Goal: Contribute content

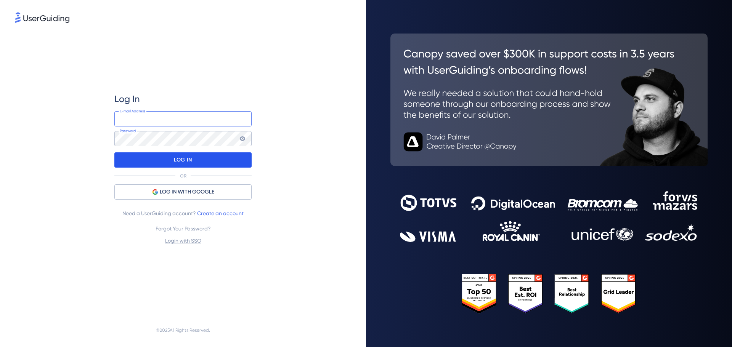
type input "produtos@safenota.com.br"
click at [186, 159] on p "LOG IN" at bounding box center [183, 160] width 18 height 12
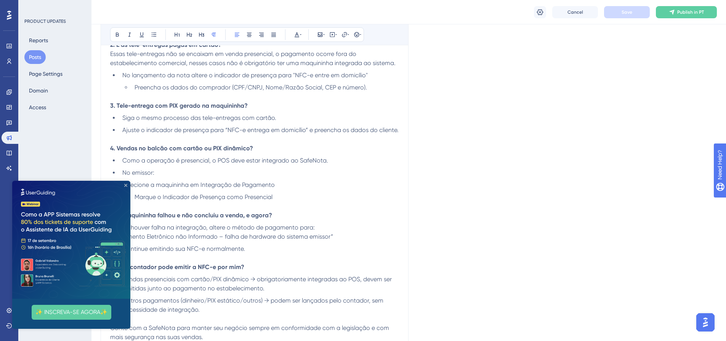
click at [124, 186] on icon "Close Preview" at bounding box center [125, 185] width 3 height 3
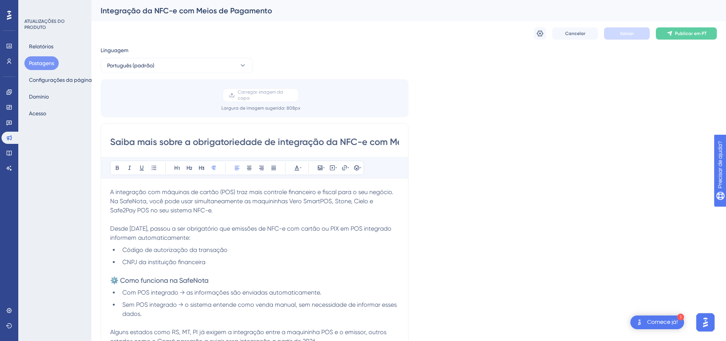
click at [386, 143] on input "Saiba mais sobre a obrigatoriedade de integração da NFC-e com Meios de Pagamento" at bounding box center [254, 142] width 289 height 12
drag, startPoint x: 389, startPoint y: 141, endPoint x: 412, endPoint y: 143, distance: 22.6
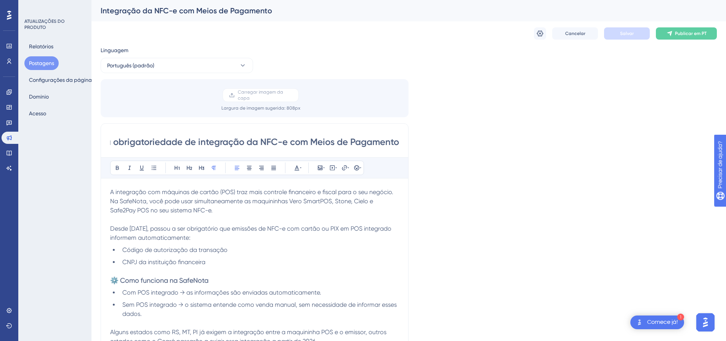
drag, startPoint x: 101, startPoint y: 10, endPoint x: 212, endPoint y: 7, distance: 111.3
click at [212, 7] on font "Integração da NFC-e com Meios de Pagamento" at bounding box center [186, 10] width 171 height 9
click at [397, 98] on div "Carregar imagem da capa Largura de imagem sugerida : 808 px" at bounding box center [261, 99] width 308 height 23
click at [172, 46] on div "Linguagem" at bounding box center [177, 52] width 152 height 12
click at [120, 19] on div "Integração da NFC-e com Meios de Pagamento" at bounding box center [408, 10] width 635 height 21
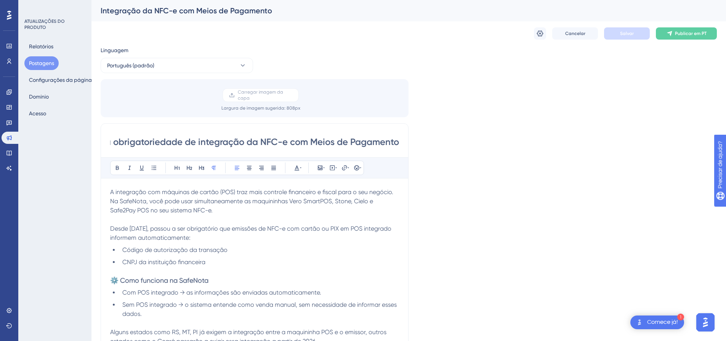
click at [106, 11] on font "Integração da NFC-e com Meios de Pagamento" at bounding box center [186, 10] width 171 height 9
click at [101, 9] on font "Integração da NFC-e com Meios de Pagamento" at bounding box center [186, 10] width 171 height 9
drag, startPoint x: 268, startPoint y: 11, endPoint x: 204, endPoint y: 11, distance: 63.6
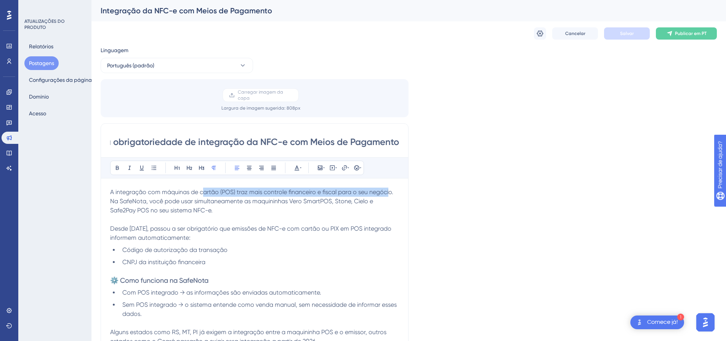
click at [204, 11] on font "Integração da NFC-e com Meios de Pagamento" at bounding box center [186, 10] width 171 height 9
drag, startPoint x: 583, startPoint y: 81, endPoint x: 569, endPoint y: 78, distance: 14.5
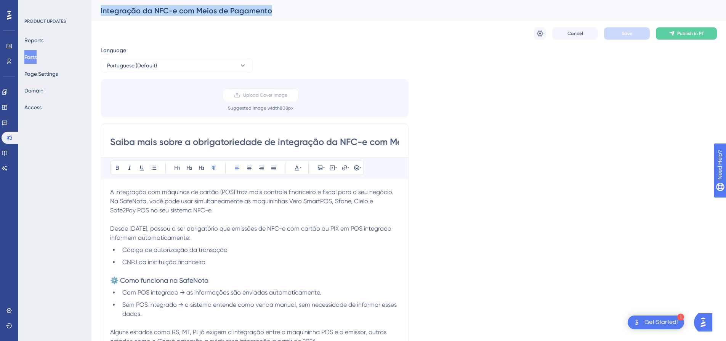
drag, startPoint x: 101, startPoint y: 9, endPoint x: 292, endPoint y: 9, distance: 190.5
click at [292, 9] on div "Integração da NFC-e com Meios de Pagamento" at bounding box center [399, 10] width 597 height 11
copy div "Integração da NFC-e com Meios de Pagamento"
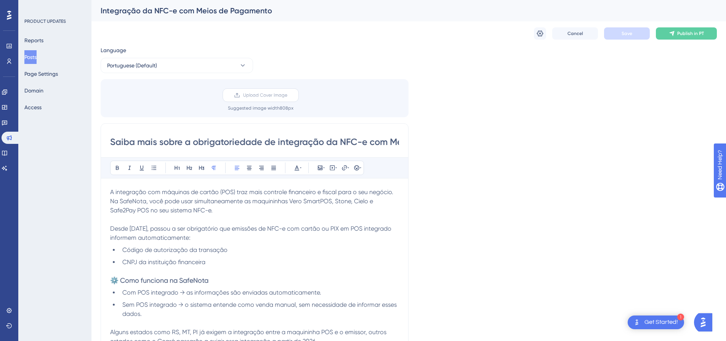
click at [248, 91] on label "Upload Cover Image" at bounding box center [261, 95] width 76 height 14
click at [287, 95] on input "Upload Cover Image" at bounding box center [287, 95] width 0 height 0
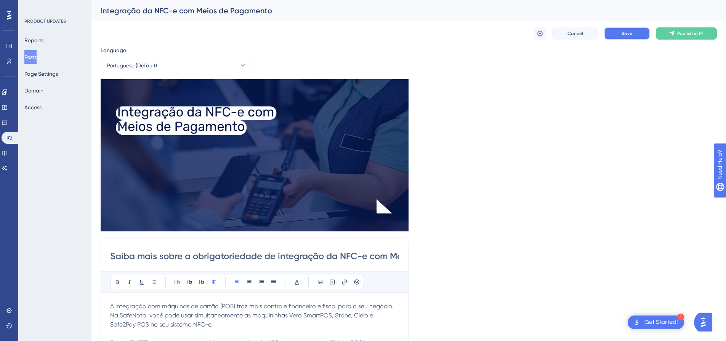
click at [625, 35] on span "Save" at bounding box center [627, 33] width 11 height 6
